Goal: Navigation & Orientation: Understand site structure

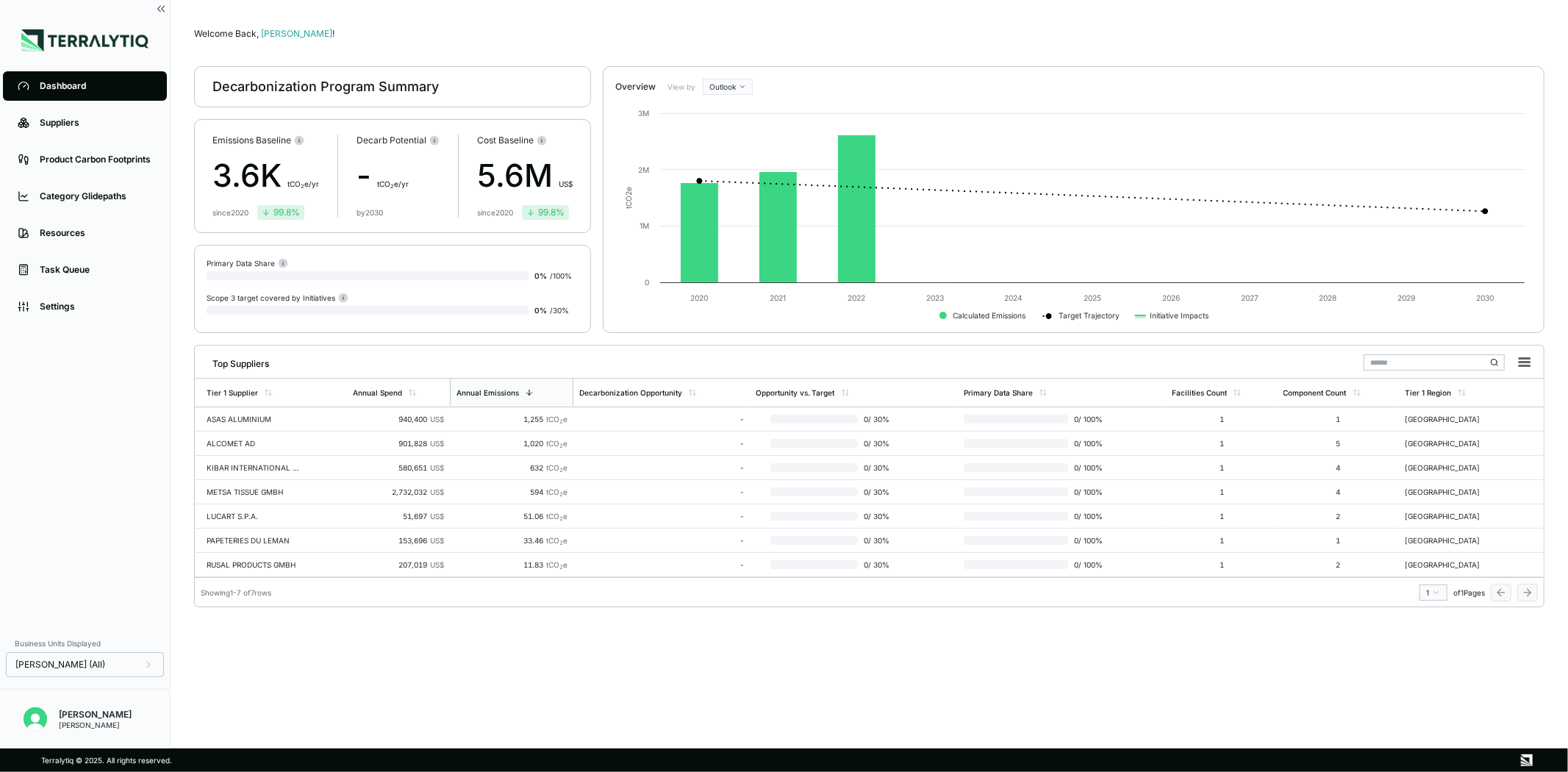
click at [141, 436] on div "Dashboard Suppliers Product Carbon Footprints Category Glidepaths Resources Tas…" at bounding box center [85, 348] width 170 height 561
click at [476, 616] on div "Welcome Back, [PERSON_NAME] ! Decarbonization Program Summary Emissions Baselin…" at bounding box center [869, 374] width 1350 height 701
click at [78, 520] on div "Dashboard Suppliers Product Carbon Footprints Category Glidepaths Resources Tas…" at bounding box center [85, 348] width 170 height 561
click at [61, 37] on img at bounding box center [85, 40] width 127 height 22
